Goal: Task Accomplishment & Management: Use online tool/utility

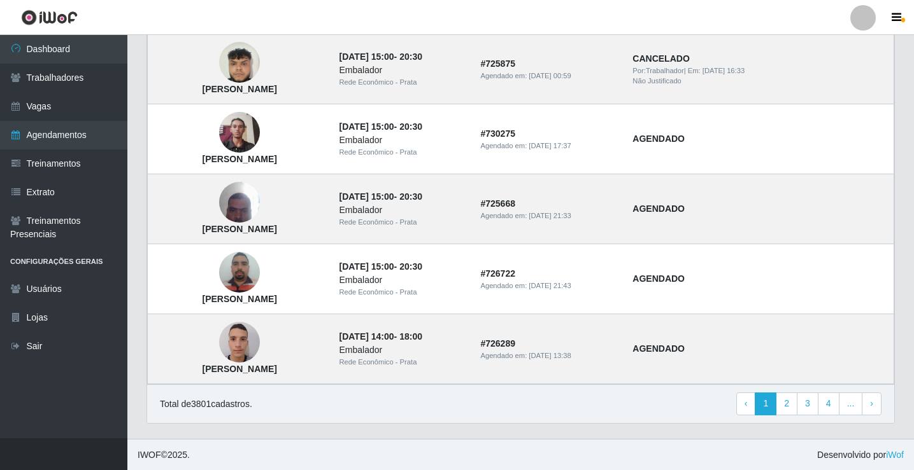
scroll to position [859, 0]
click at [787, 406] on link "2" at bounding box center [786, 403] width 22 height 23
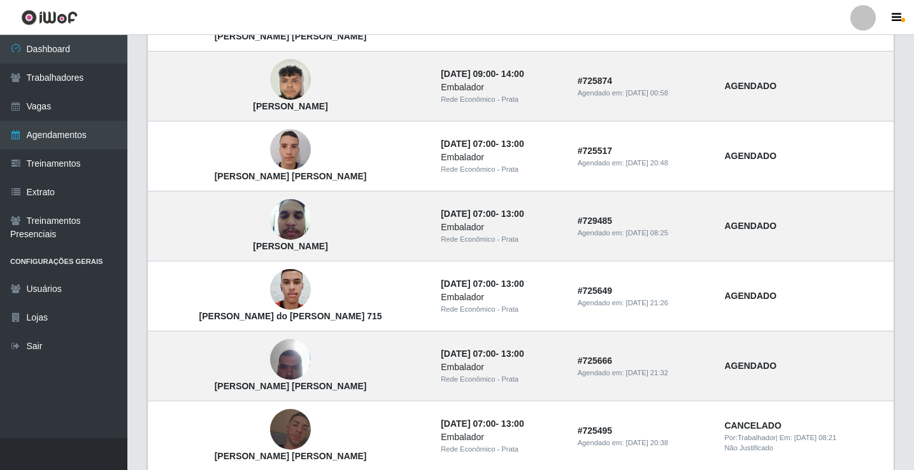
scroll to position [859, 0]
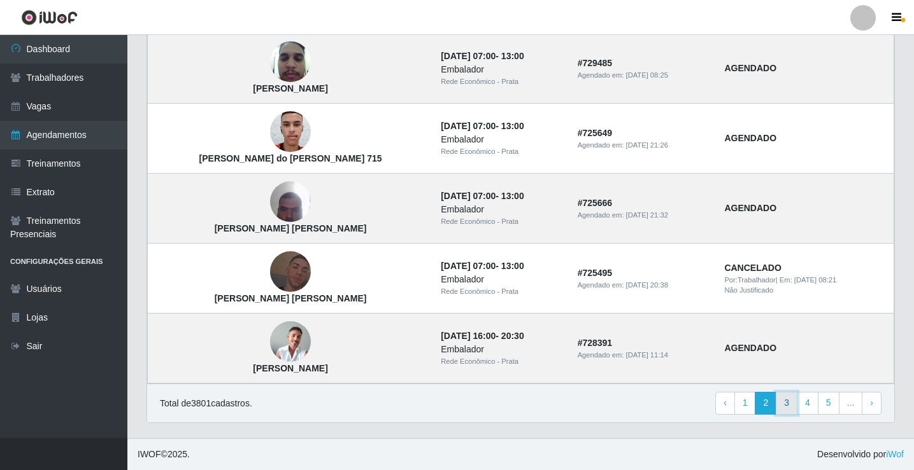
click at [791, 400] on link "3" at bounding box center [786, 403] width 22 height 23
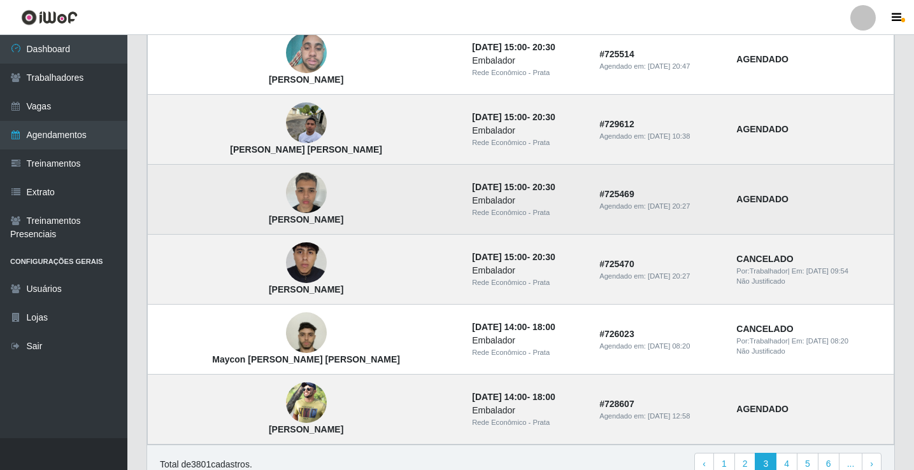
scroll to position [828, 0]
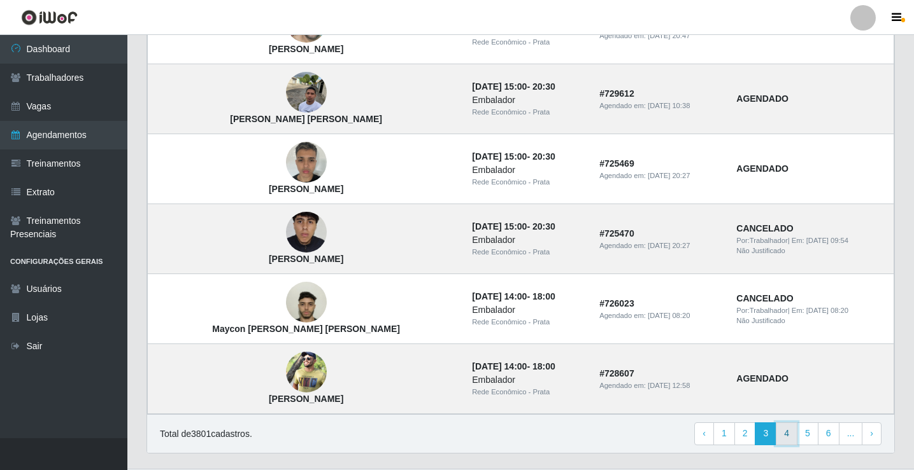
click at [788, 435] on link "4" at bounding box center [786, 434] width 22 height 23
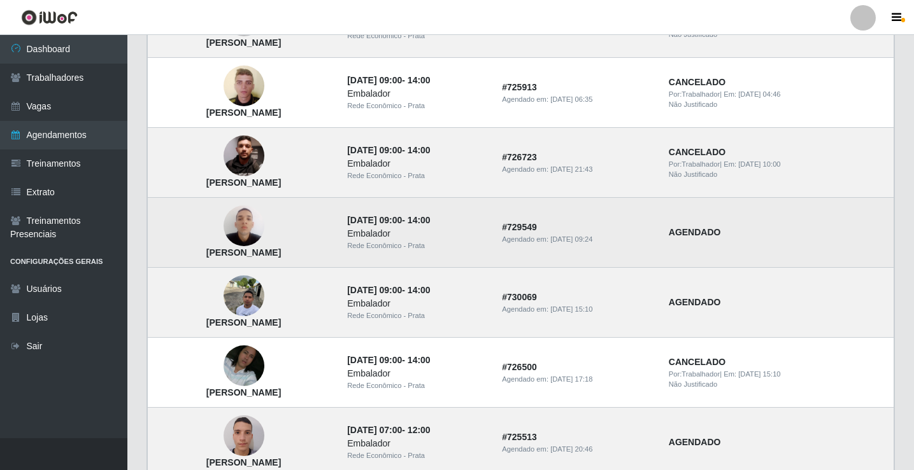
scroll to position [828, 0]
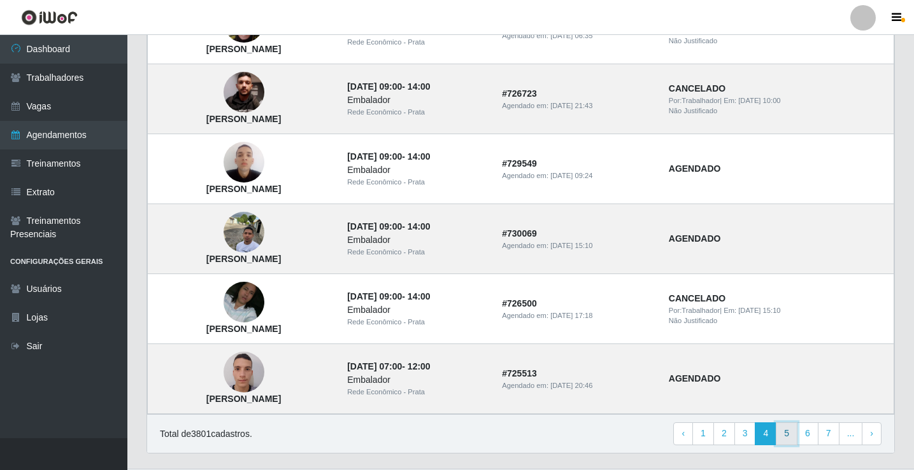
click at [786, 434] on link "5" at bounding box center [786, 434] width 22 height 23
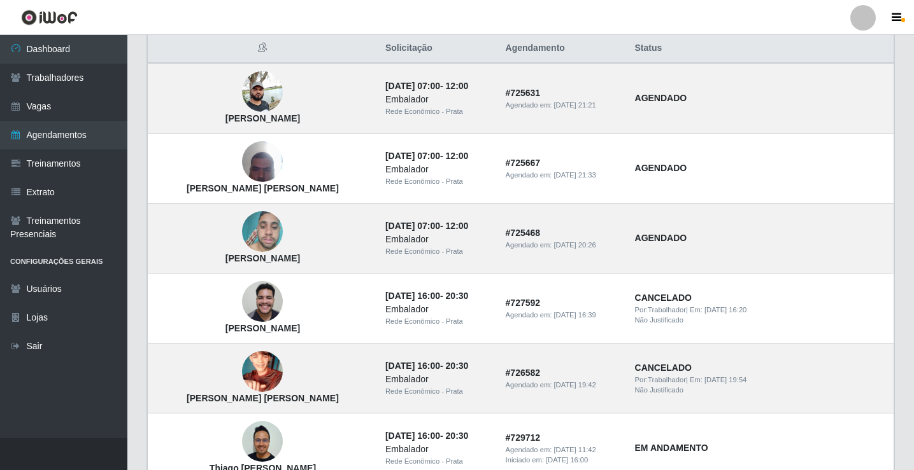
scroll to position [127, 0]
click at [85, 41] on link "Dashboard" at bounding box center [63, 49] width 127 height 29
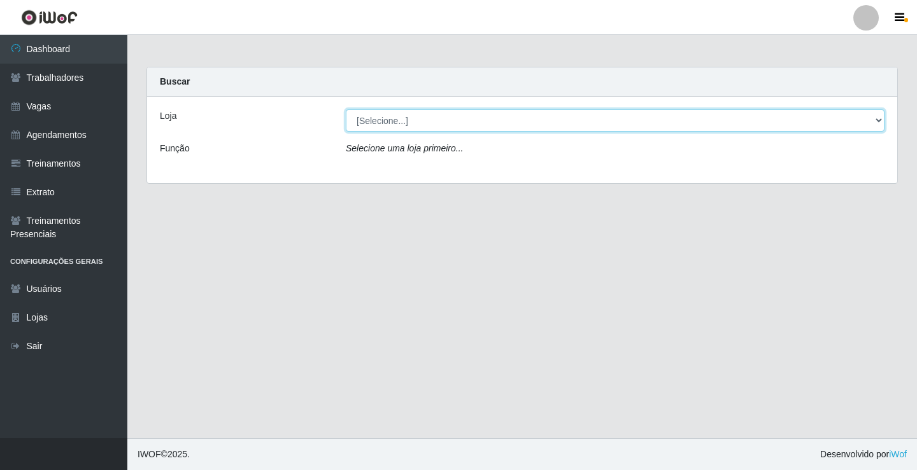
click at [876, 122] on select "[Selecione...] Rede Econômico - Prata" at bounding box center [615, 121] width 539 height 22
select select "192"
click at [346, 110] on select "[Selecione...] Rede Econômico - Prata" at bounding box center [615, 121] width 539 height 22
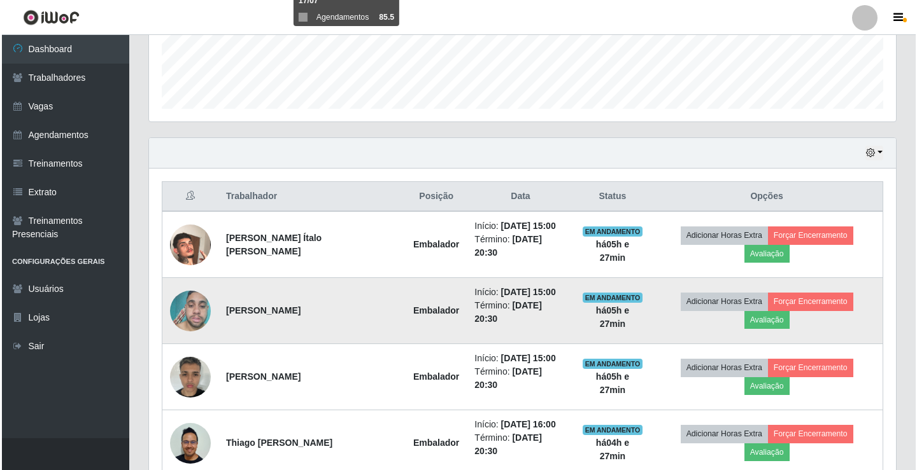
scroll to position [375, 0]
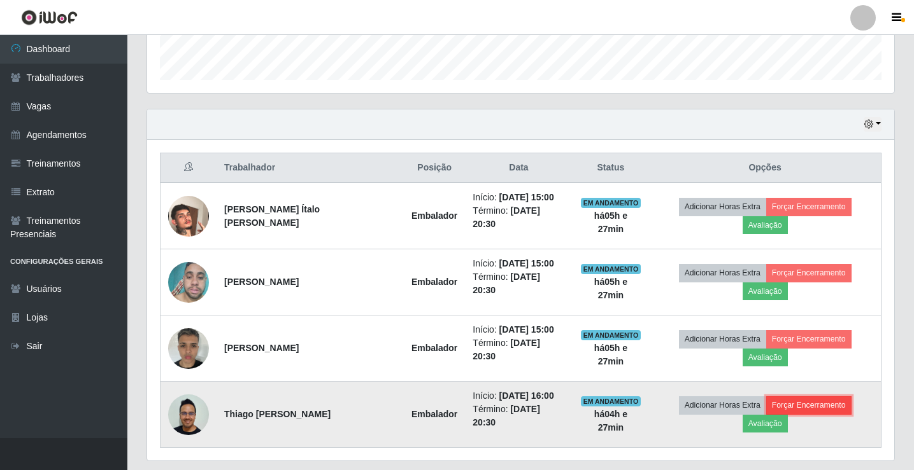
click at [766, 397] on button "Forçar Encerramento" at bounding box center [808, 406] width 85 height 18
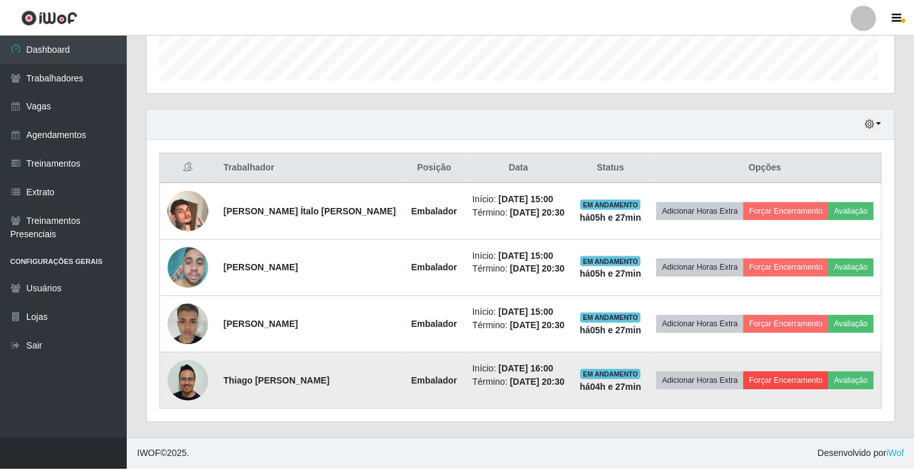
scroll to position [264, 740]
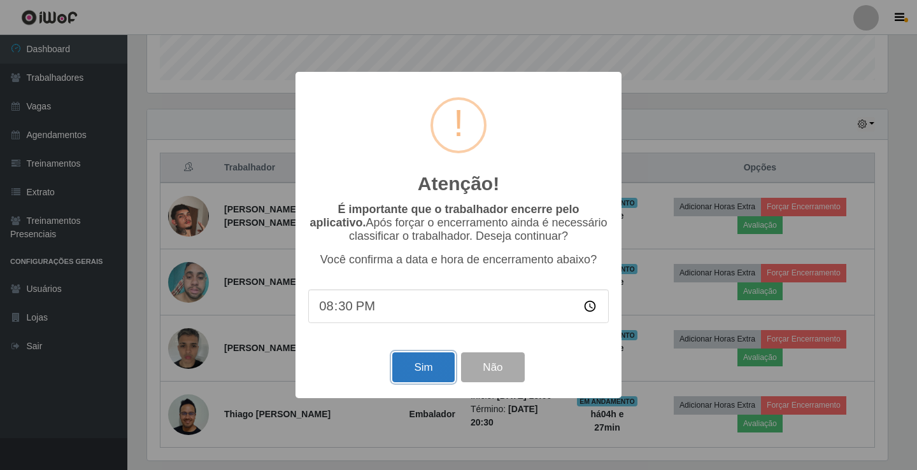
click at [442, 374] on button "Sim" at bounding box center [423, 368] width 62 height 30
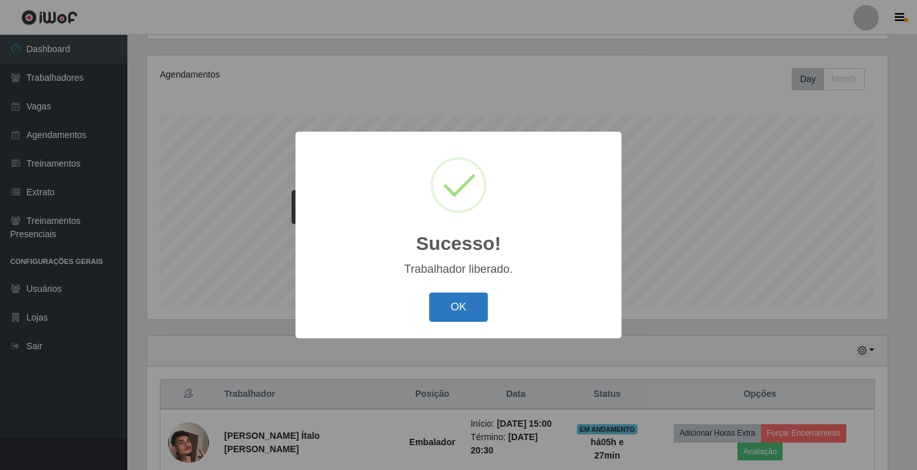
click at [451, 318] on button "OK" at bounding box center [458, 308] width 59 height 30
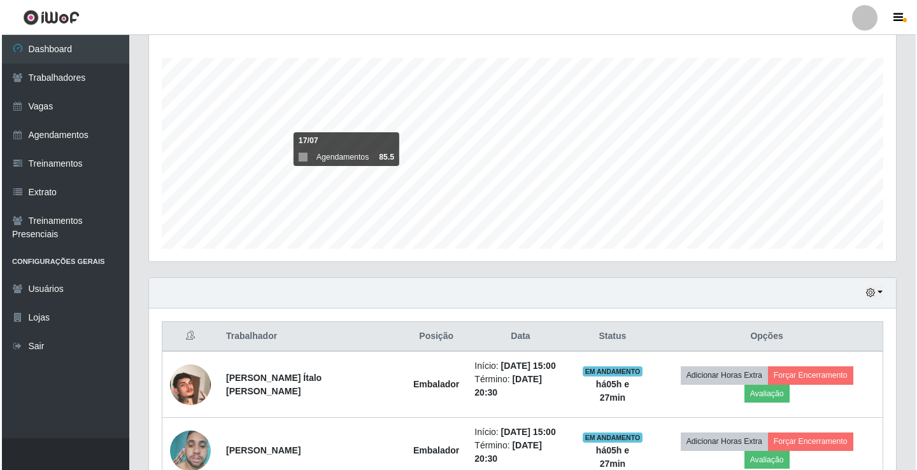
scroll to position [276, 0]
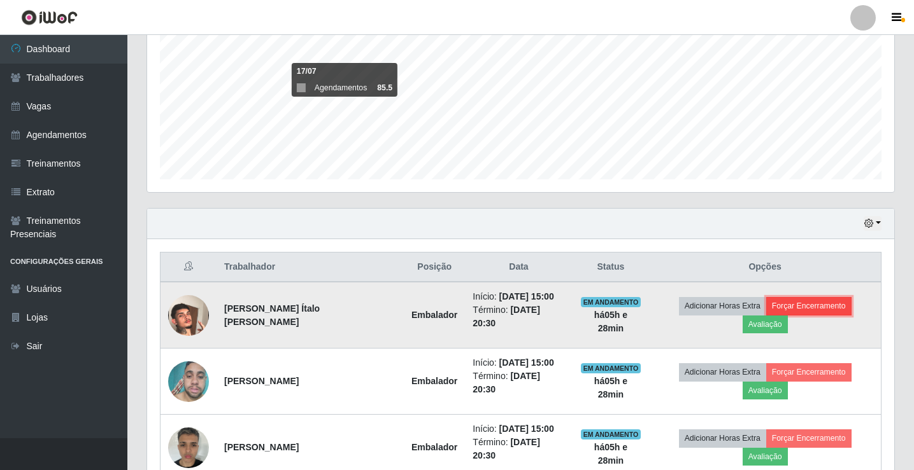
click at [805, 309] on button "Forçar Encerramento" at bounding box center [808, 306] width 85 height 18
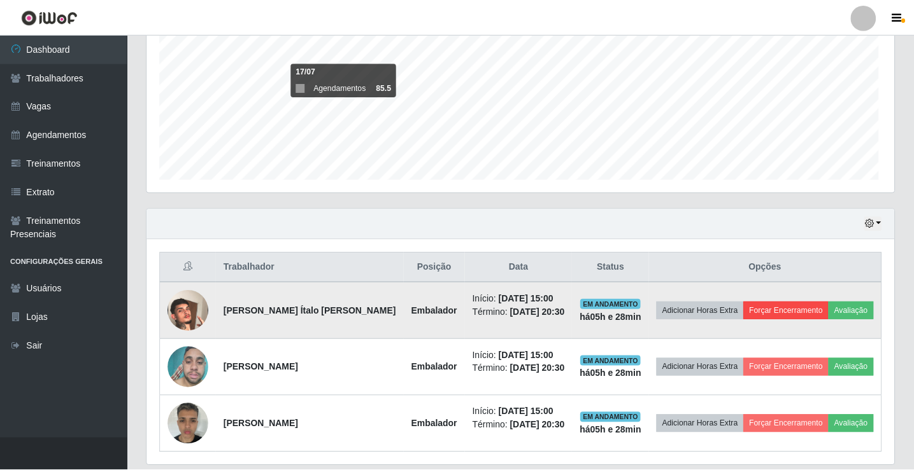
scroll to position [264, 740]
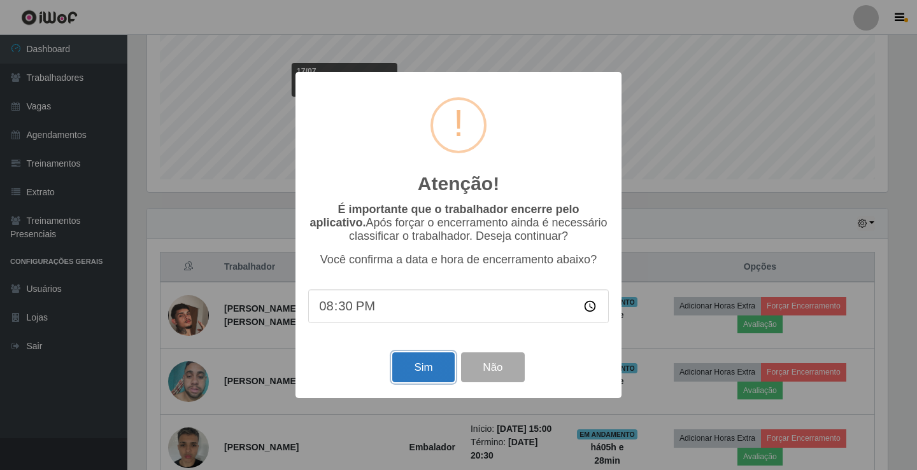
click at [449, 378] on button "Sim" at bounding box center [423, 368] width 62 height 30
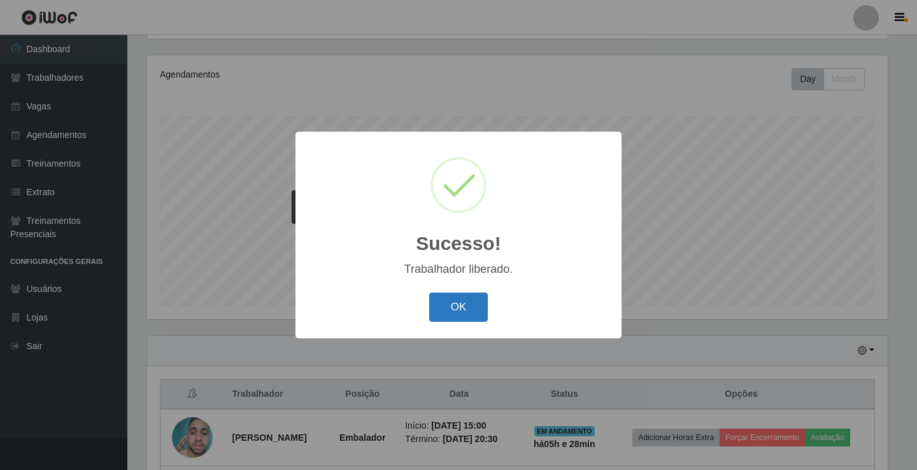
click at [465, 318] on button "OK" at bounding box center [458, 308] width 59 height 30
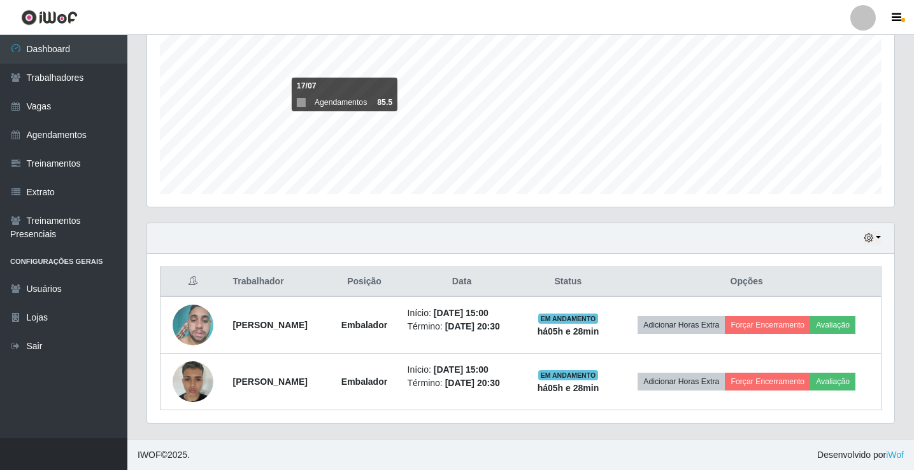
scroll to position [262, 0]
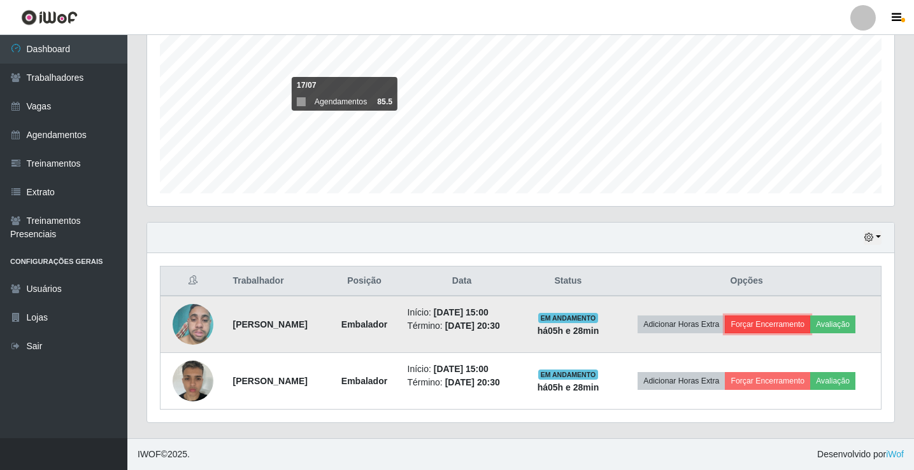
click at [781, 325] on button "Forçar Encerramento" at bounding box center [766, 325] width 85 height 18
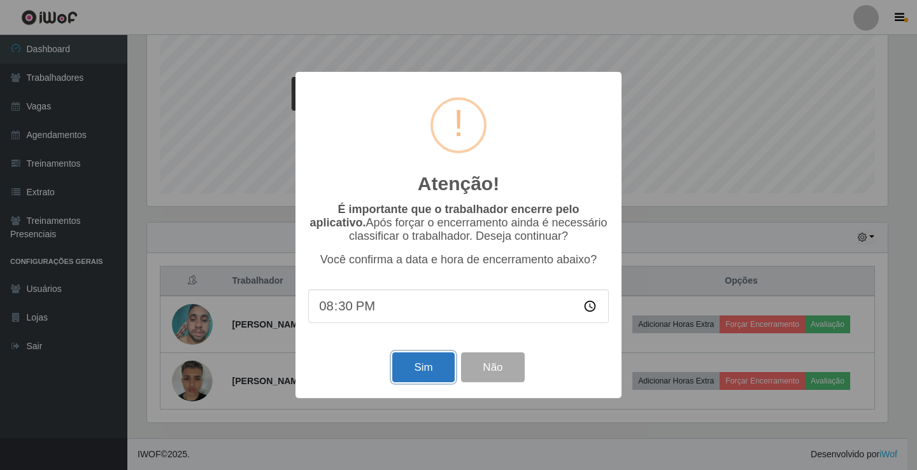
click at [436, 371] on button "Sim" at bounding box center [423, 368] width 62 height 30
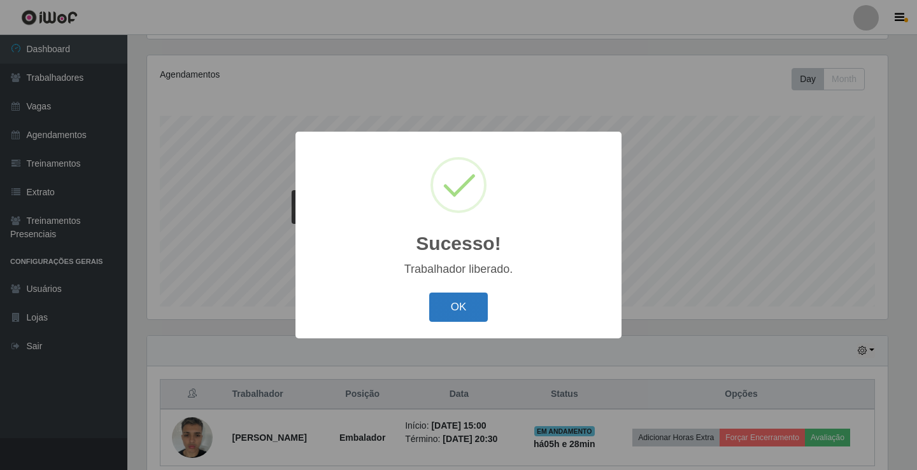
click at [462, 315] on button "OK" at bounding box center [458, 308] width 59 height 30
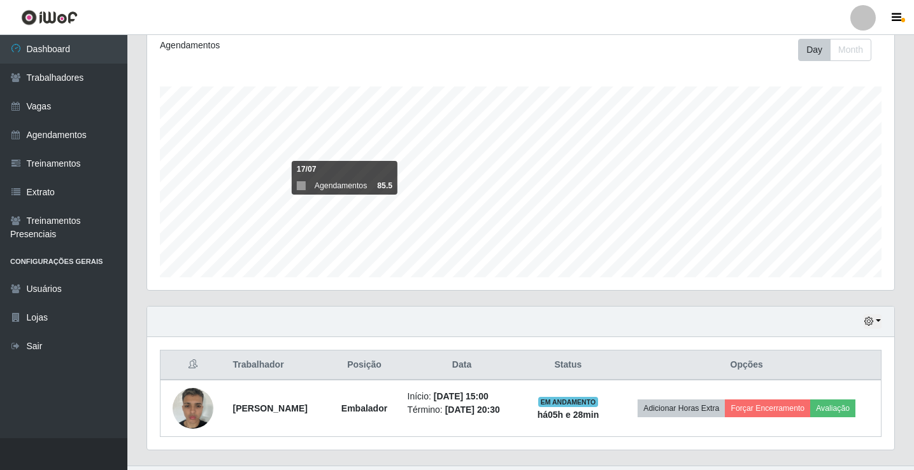
scroll to position [205, 0]
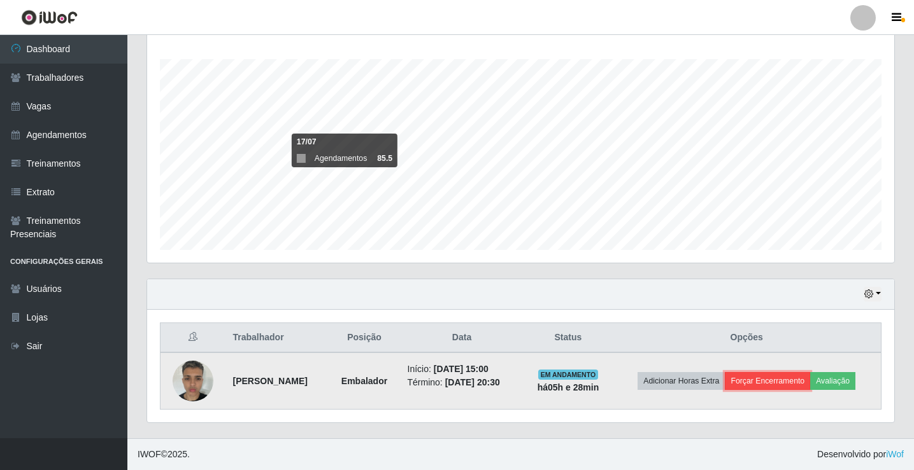
click at [762, 386] on button "Forçar Encerramento" at bounding box center [766, 381] width 85 height 18
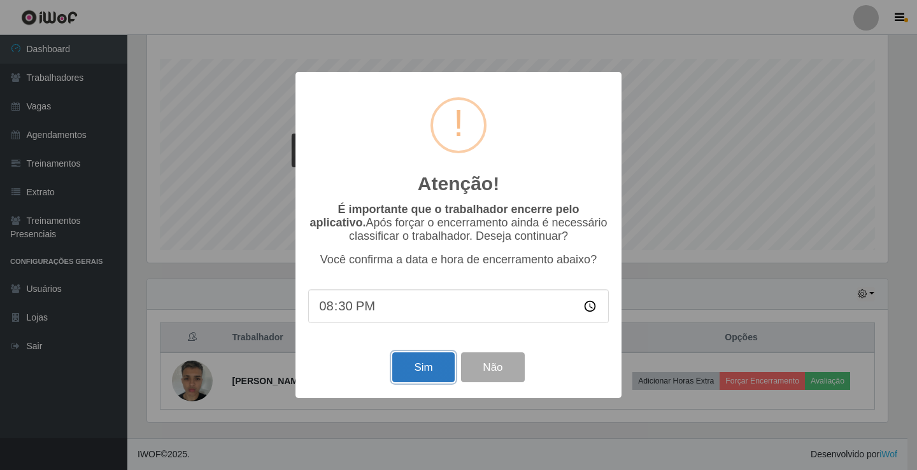
click at [426, 369] on button "Sim" at bounding box center [423, 368] width 62 height 30
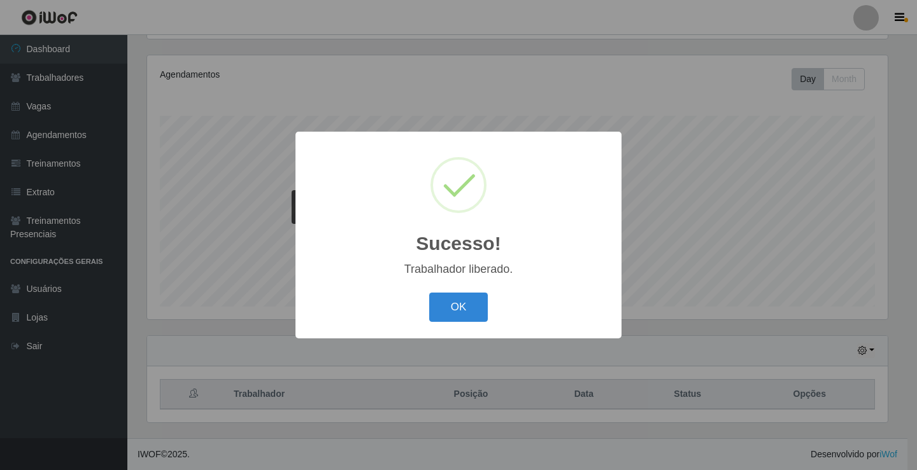
click at [429, 293] on button "OK" at bounding box center [458, 308] width 59 height 30
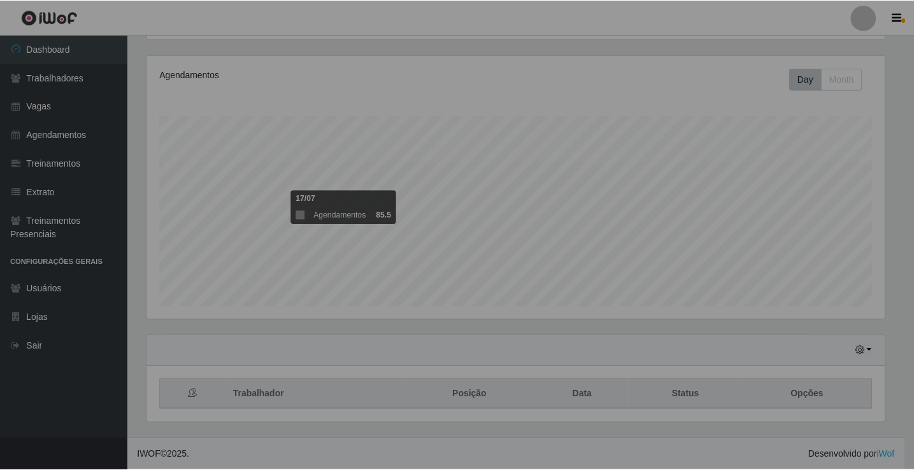
scroll to position [264, 747]
